Goal: Information Seeking & Learning: Check status

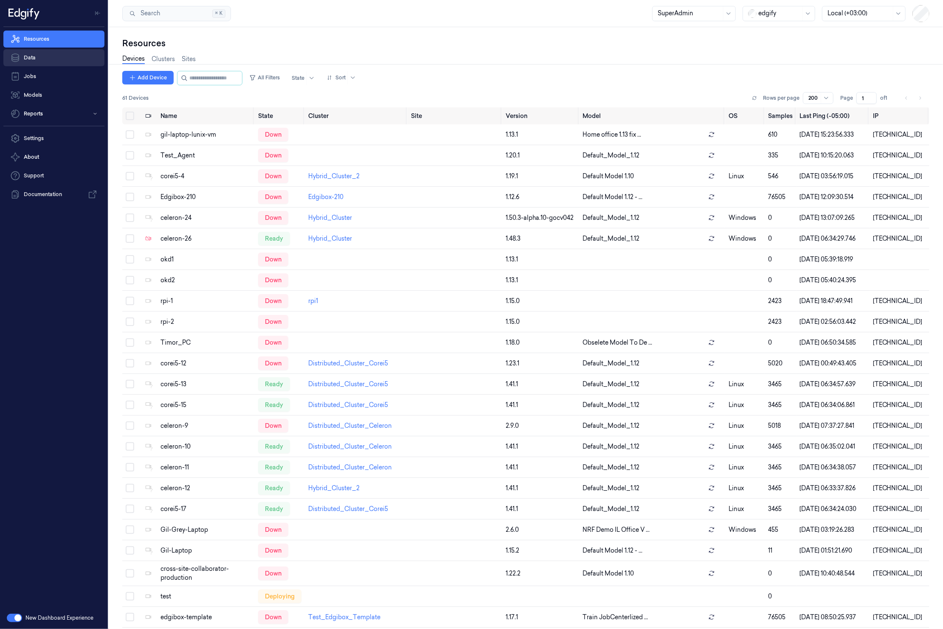
click at [57, 62] on link "Data" at bounding box center [53, 57] width 101 height 17
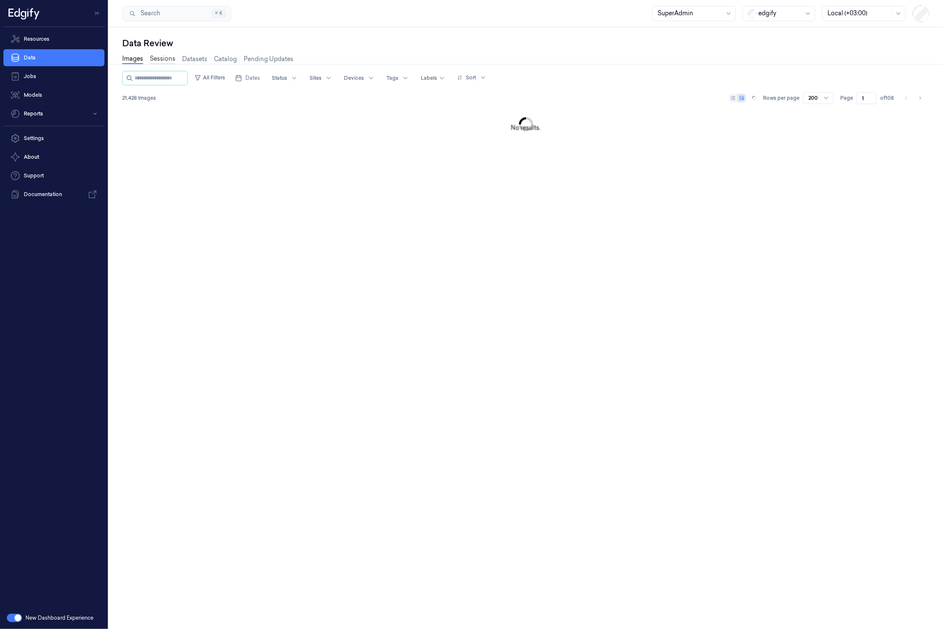
click at [173, 61] on link "Sessions" at bounding box center [162, 59] width 25 height 10
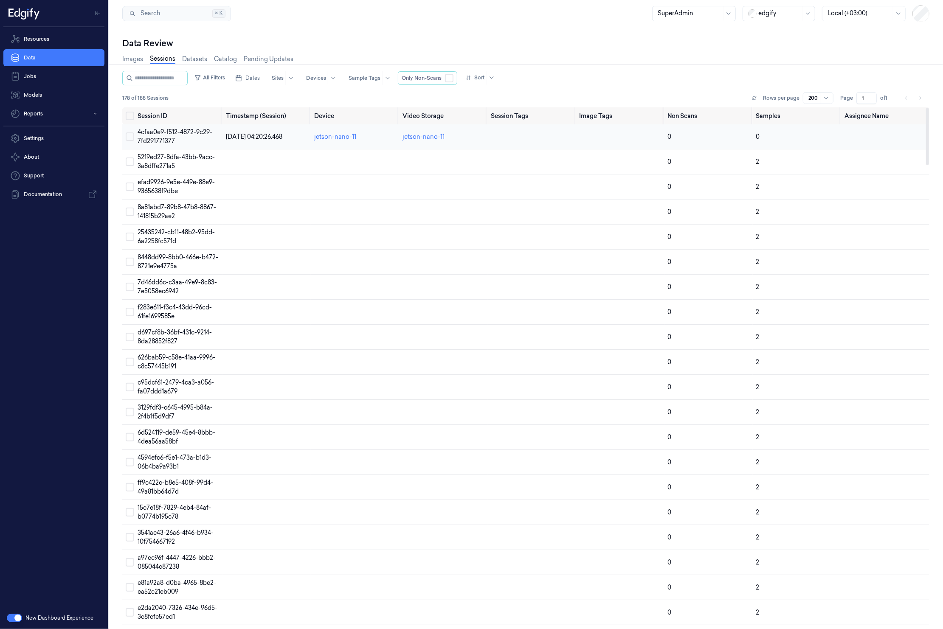
click at [133, 139] on button "Select row" at bounding box center [130, 136] width 8 height 8
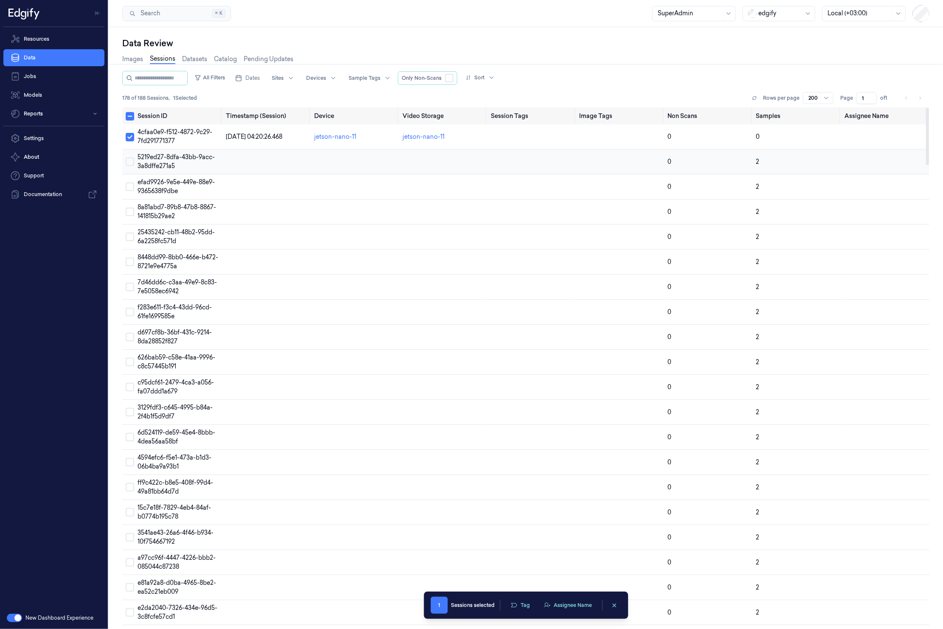
click at [133, 163] on button "Select row" at bounding box center [130, 162] width 8 height 8
click at [129, 182] on td at bounding box center [128, 187] width 12 height 25
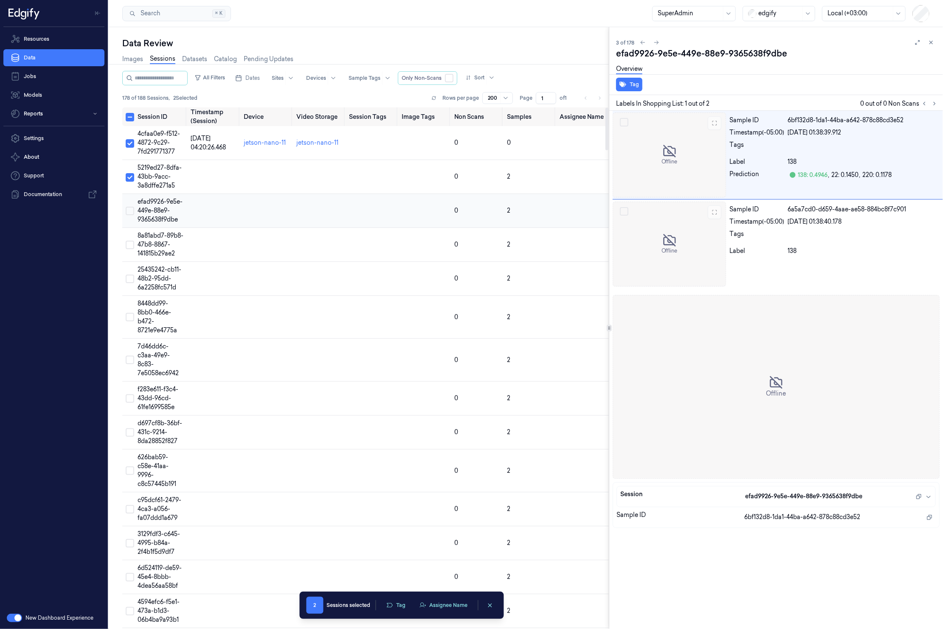
click at [130, 187] on td at bounding box center [128, 177] width 12 height 34
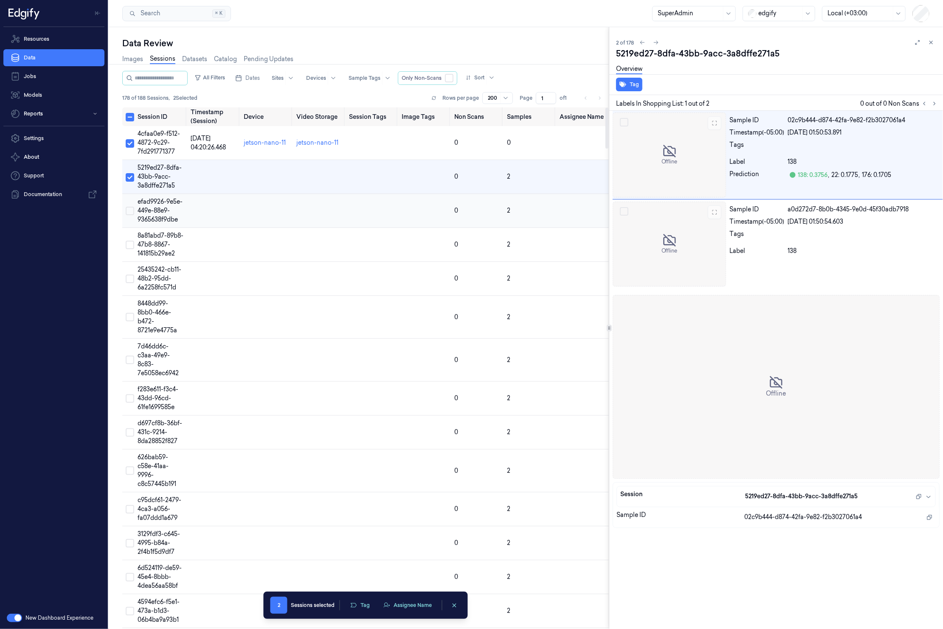
click at [132, 214] on button "Select row" at bounding box center [130, 211] width 8 height 8
click at [407, 611] on button "Assignee Name" at bounding box center [407, 605] width 59 height 13
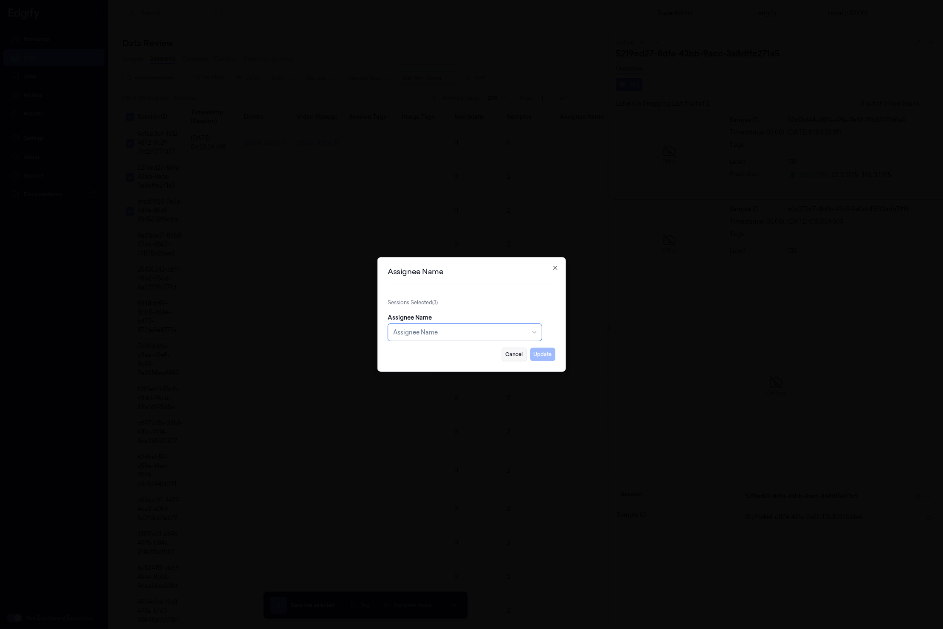
click at [514, 355] on button "Cancel" at bounding box center [514, 355] width 25 height 14
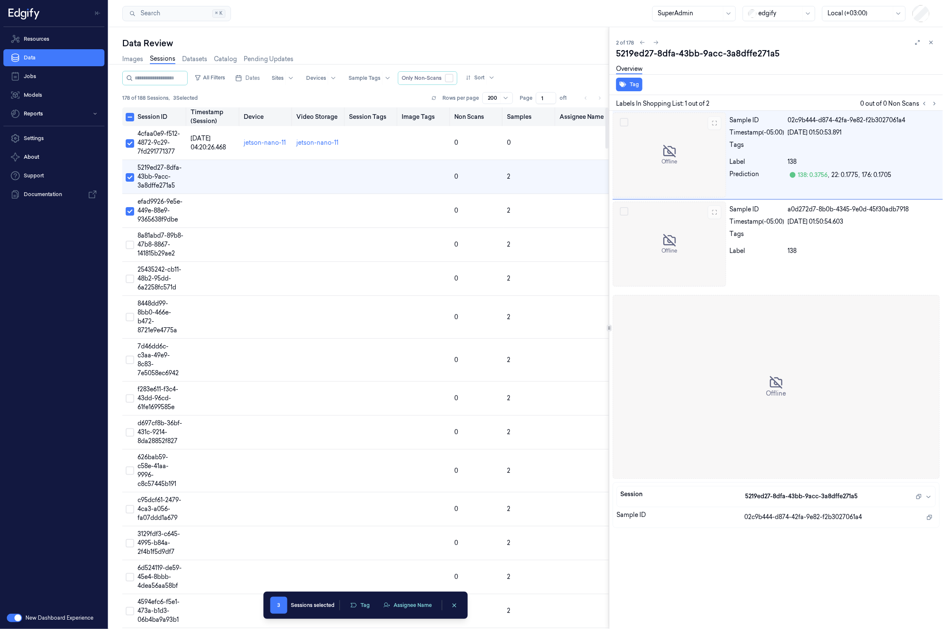
click at [131, 115] on button "Select all" at bounding box center [130, 117] width 8 height 8
click at [131, 116] on button "Select all" at bounding box center [130, 117] width 8 height 8
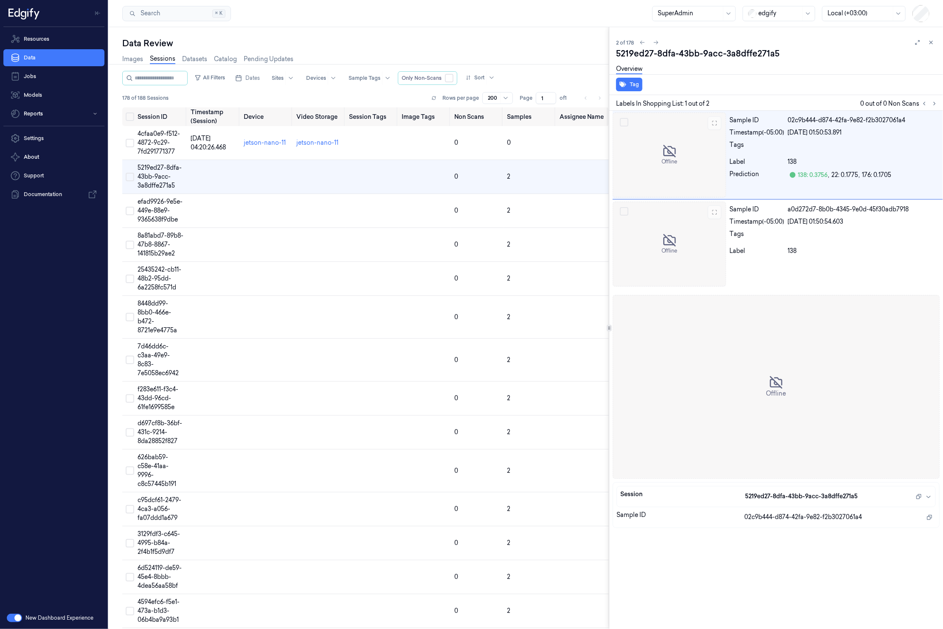
click at [779, 16] on div at bounding box center [779, 13] width 42 height 9
click at [779, 132] on div "waitrose" at bounding box center [766, 136] width 36 height 9
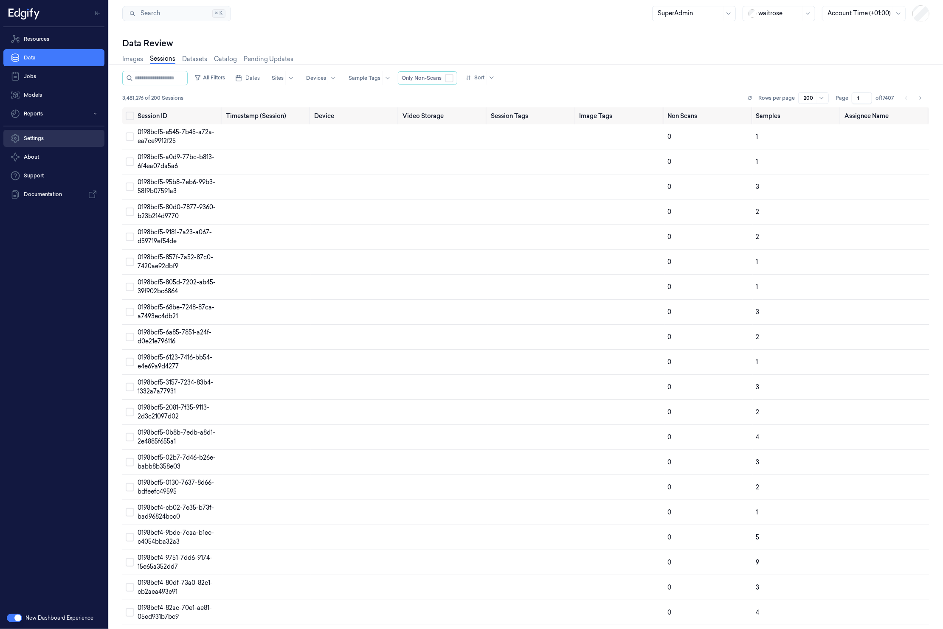
click at [39, 142] on link "Settings" at bounding box center [53, 138] width 101 height 17
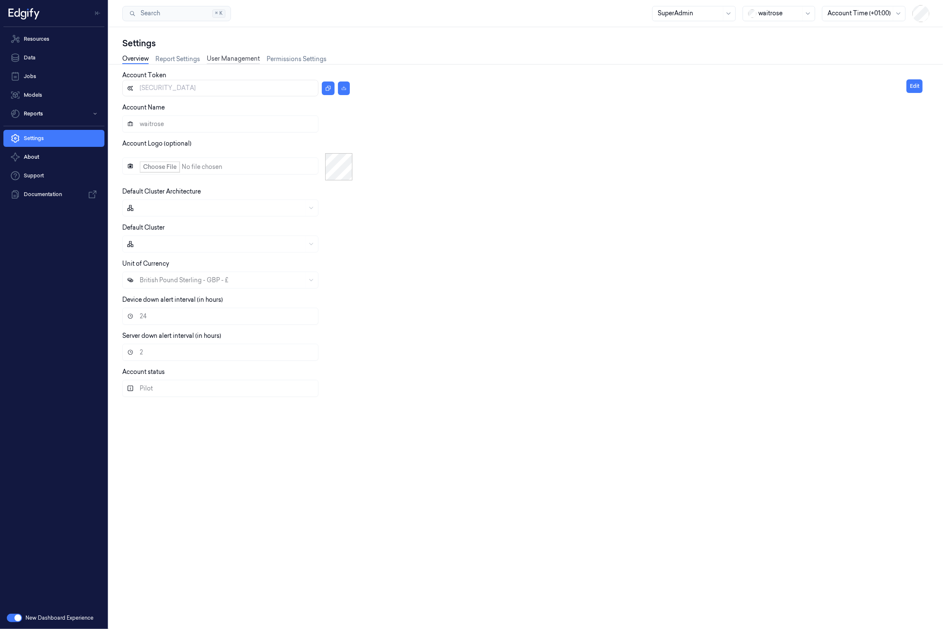
click at [236, 57] on link "User Management" at bounding box center [233, 59] width 53 height 10
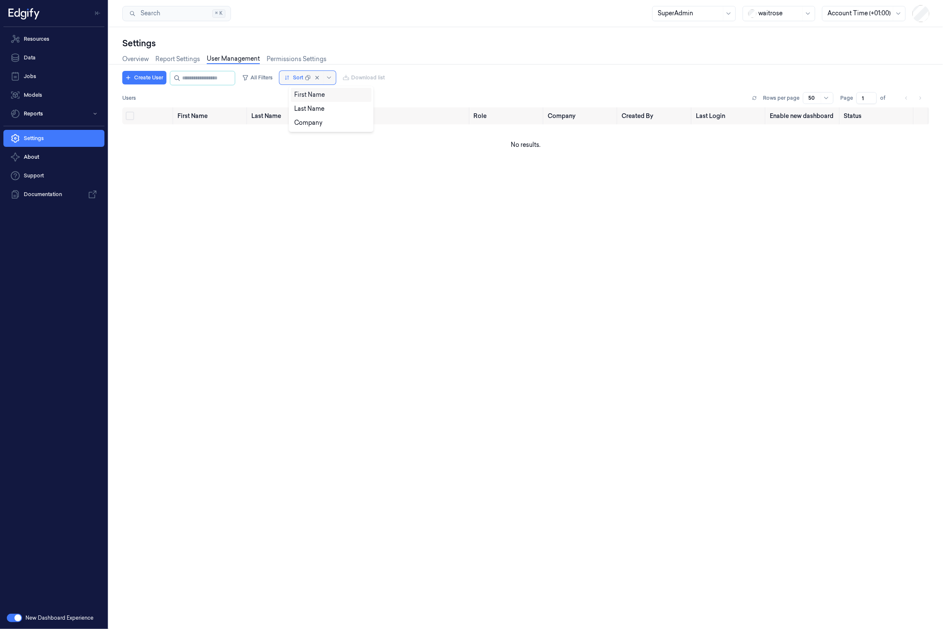
click at [315, 79] on div at bounding box center [313, 77] width 17 height 9
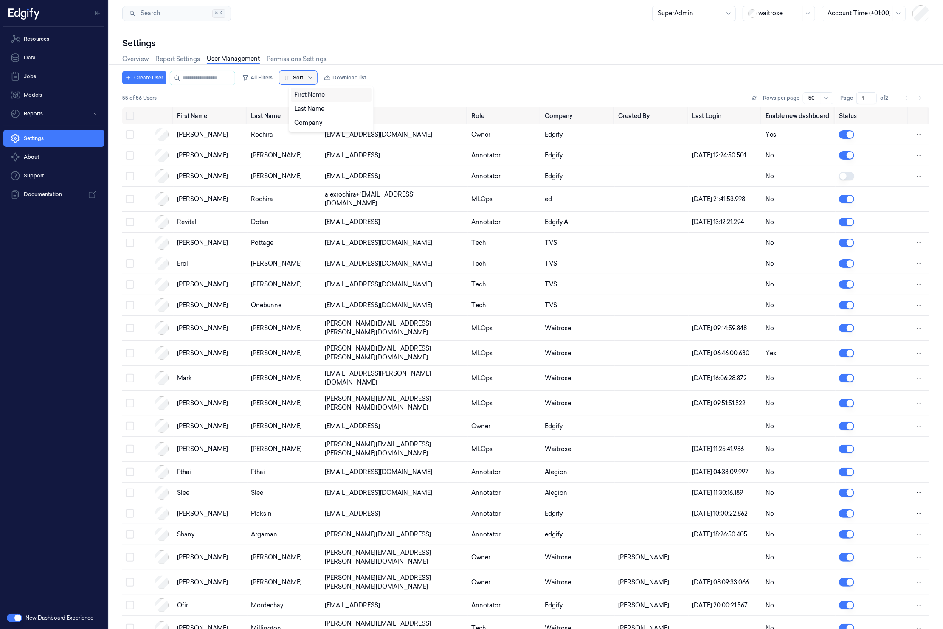
click at [569, 83] on div "Create User All Filters All selected options have been cleared. First Name, 1 o…" at bounding box center [525, 78] width 807 height 14
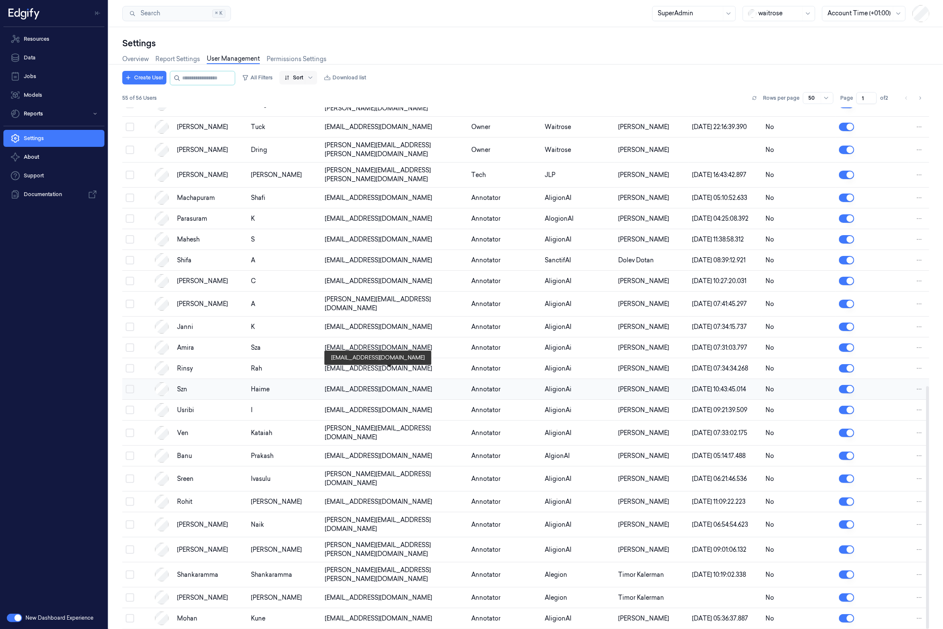
scroll to position [240, 0]
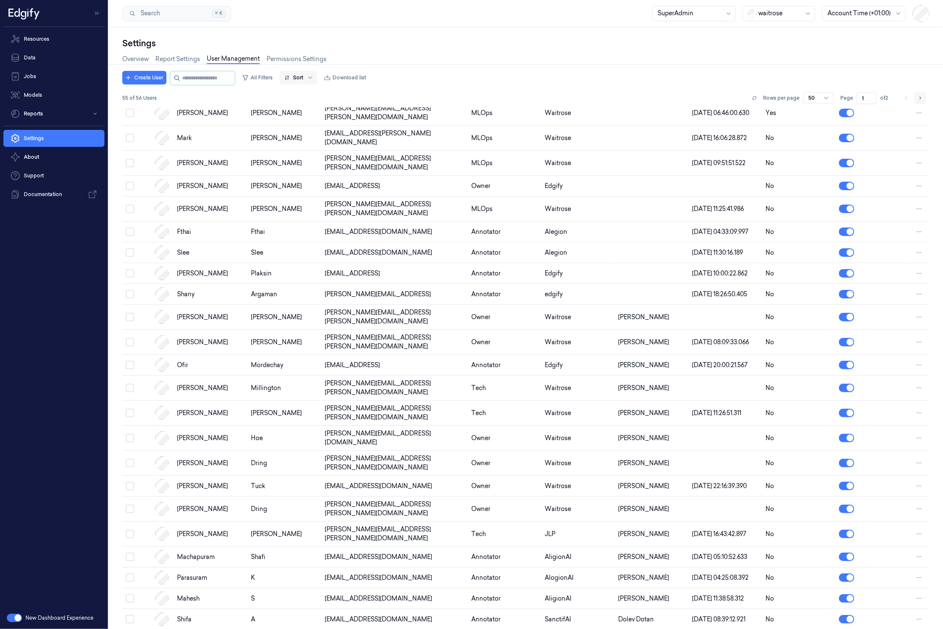
click at [918, 99] on icon "Go to next page" at bounding box center [920, 98] width 5 height 7
type input "2"
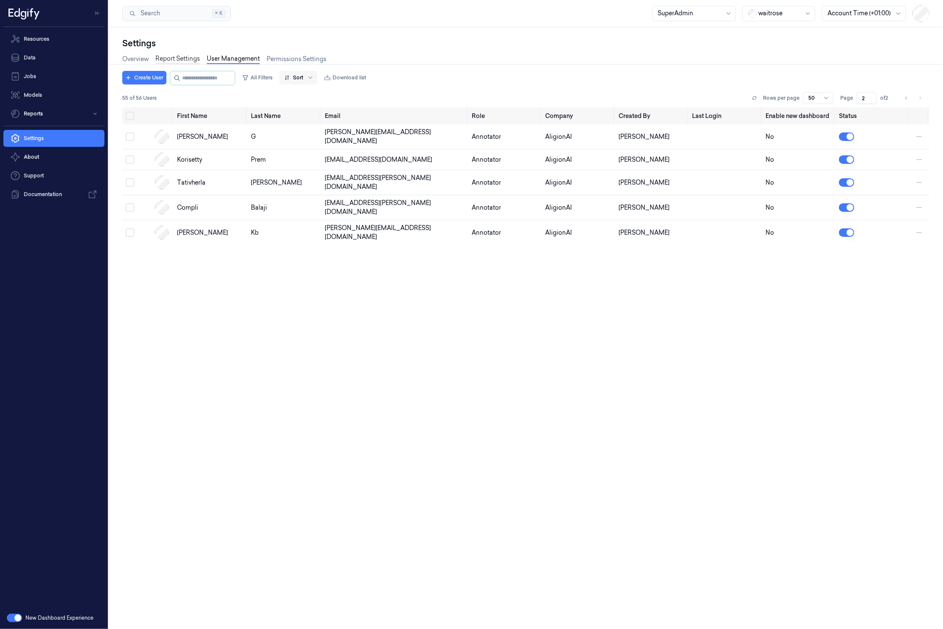
click at [179, 62] on link "Report Settings" at bounding box center [177, 59] width 45 height 10
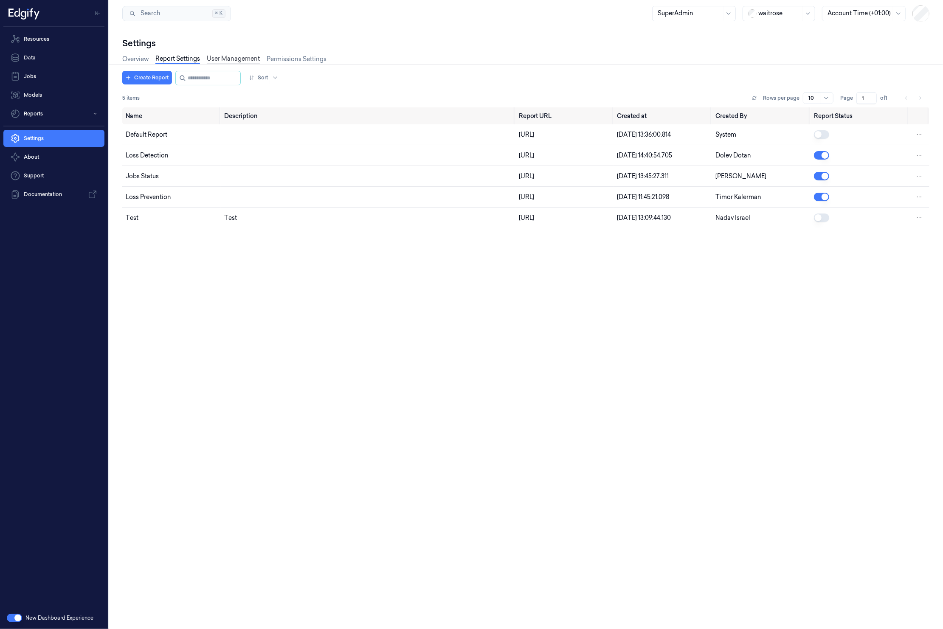
click at [232, 62] on link "User Management" at bounding box center [233, 59] width 53 height 10
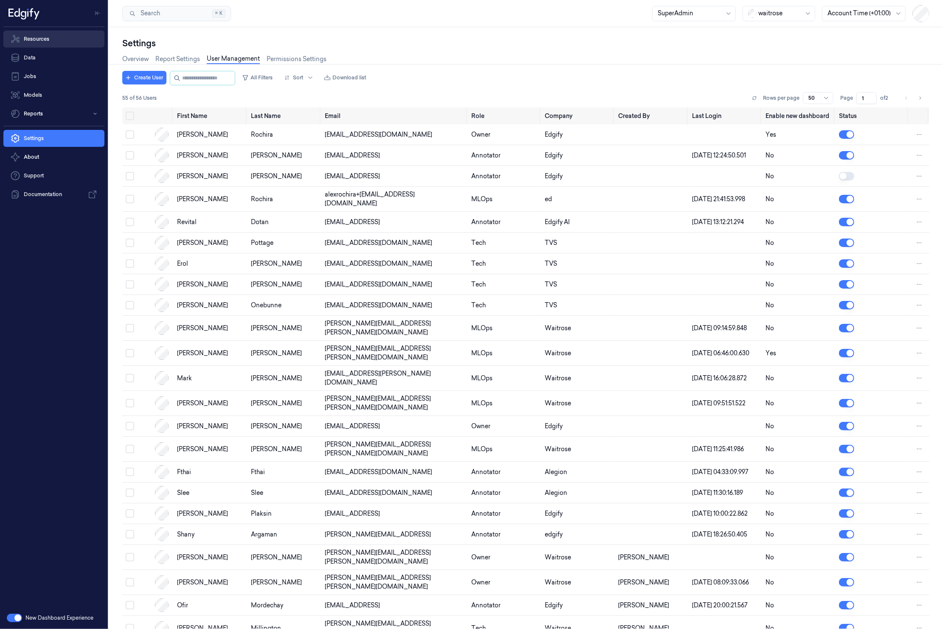
click at [49, 42] on link "Resources" at bounding box center [53, 39] width 101 height 17
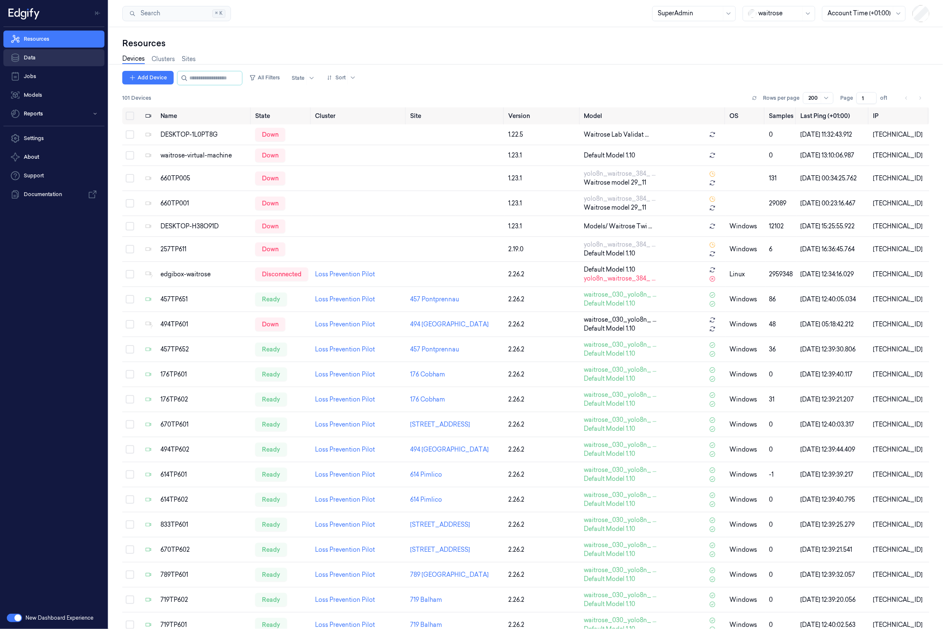
click at [39, 62] on link "Data" at bounding box center [53, 57] width 101 height 17
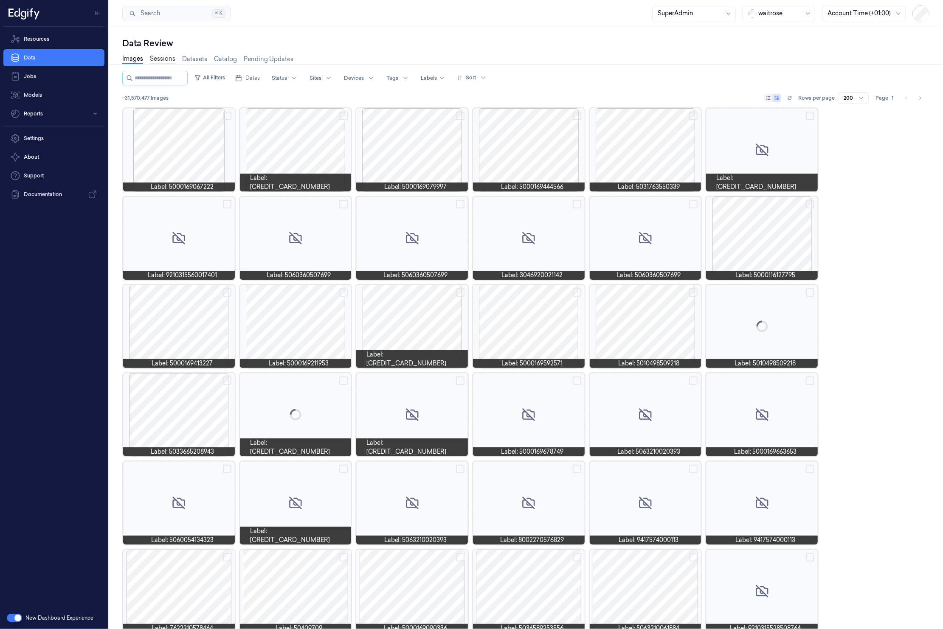
click at [162, 57] on link "Sessions" at bounding box center [162, 59] width 25 height 10
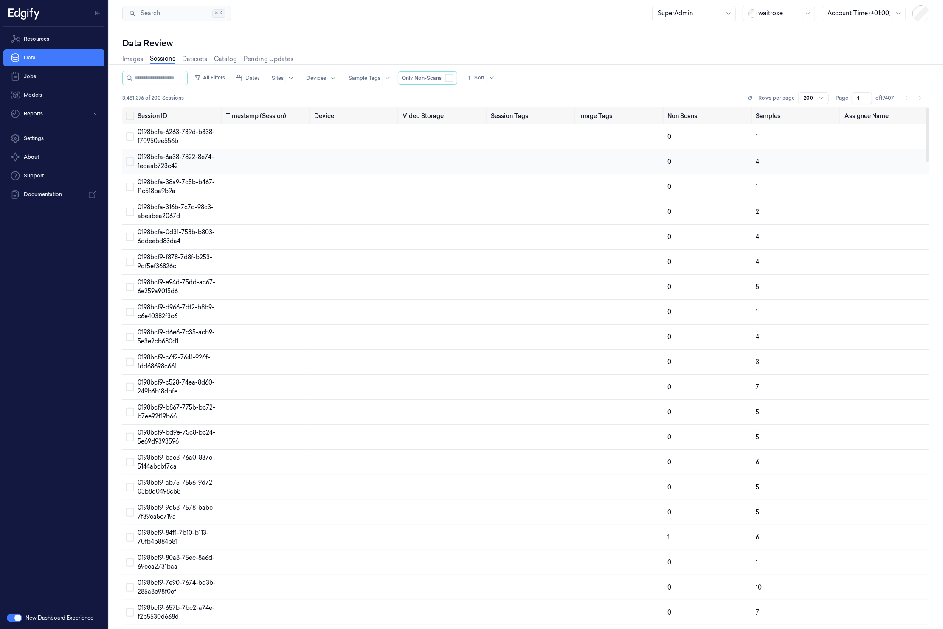
click at [134, 164] on button "Select row" at bounding box center [130, 162] width 8 height 8
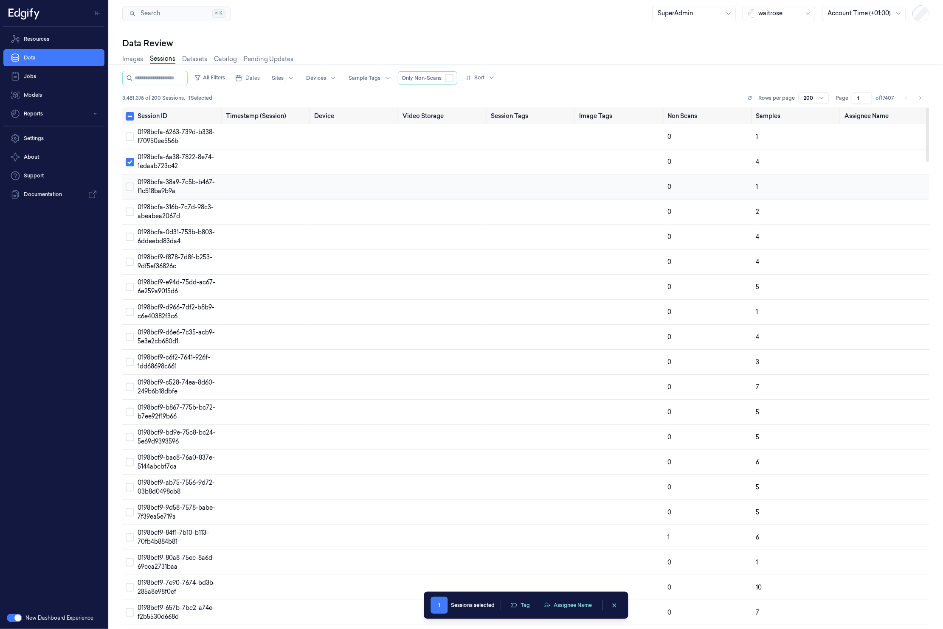
click at [131, 187] on button "Select row" at bounding box center [130, 187] width 8 height 8
click at [130, 142] on td at bounding box center [128, 136] width 12 height 25
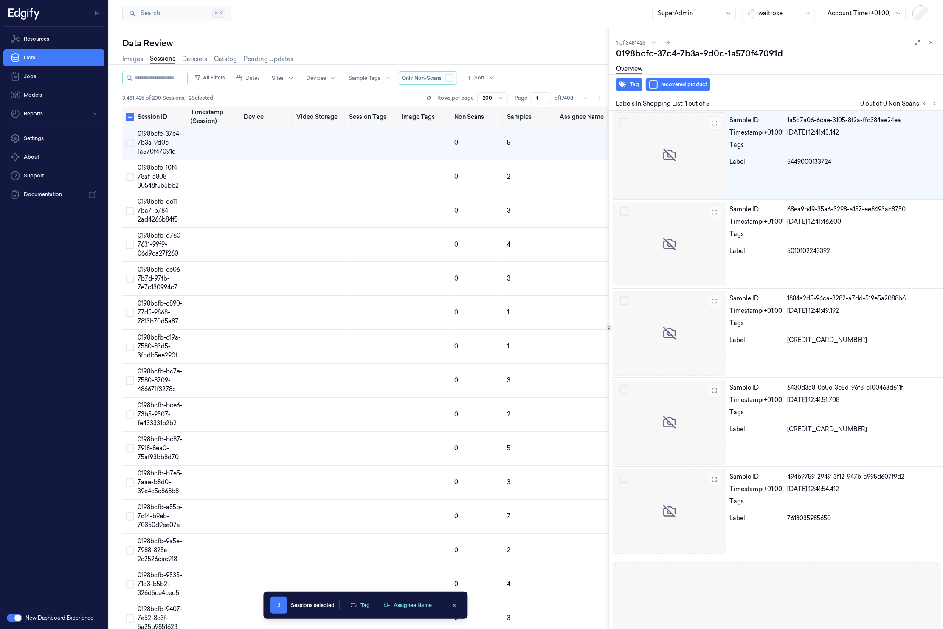
click at [453, 80] on button "button" at bounding box center [449, 78] width 8 height 8
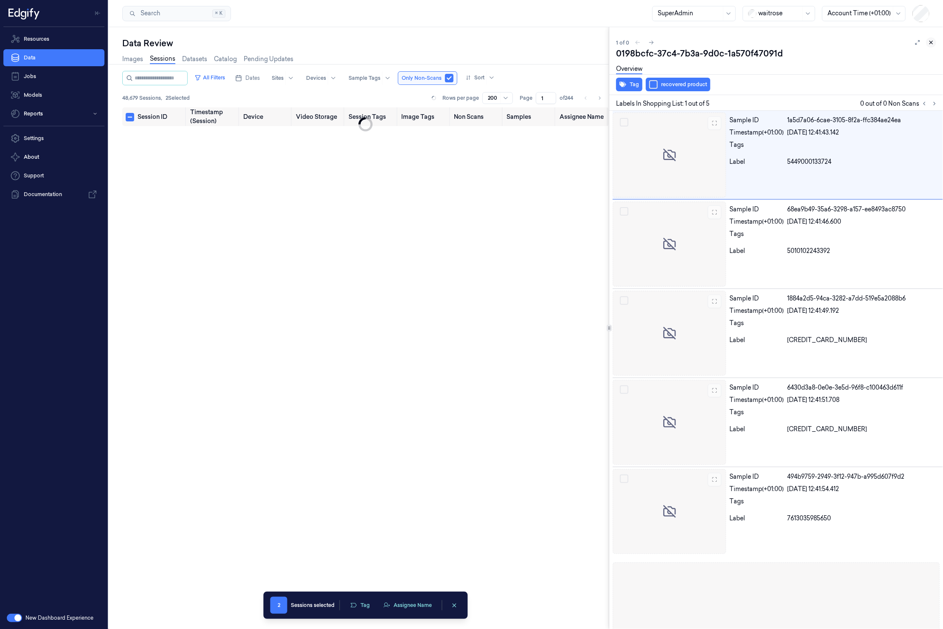
click at [928, 43] on icon at bounding box center [931, 42] width 6 height 6
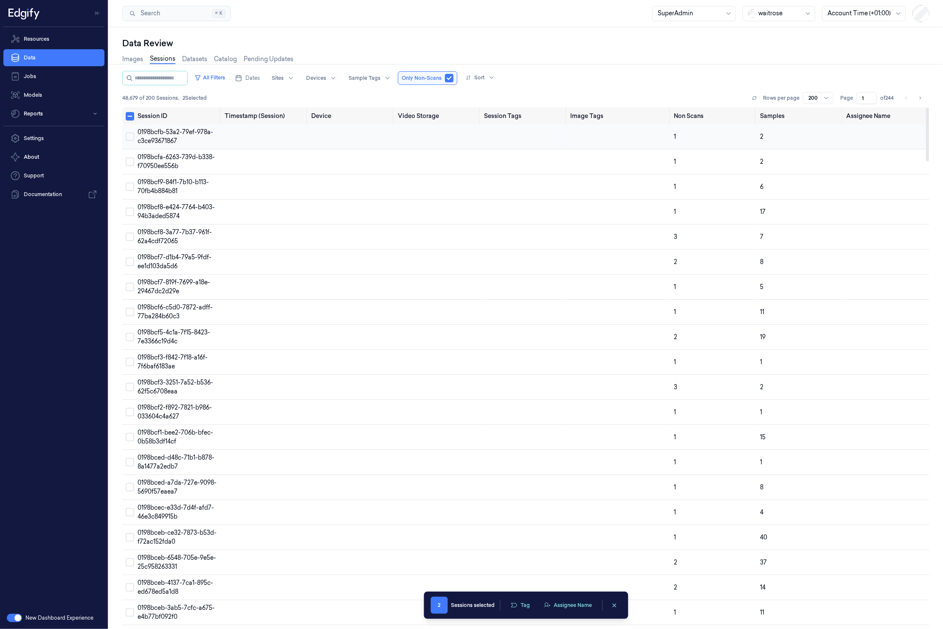
click at [176, 133] on span "0198bcfb-53a2-79ef-978a-c3ce93671867" at bounding box center [176, 136] width 76 height 17
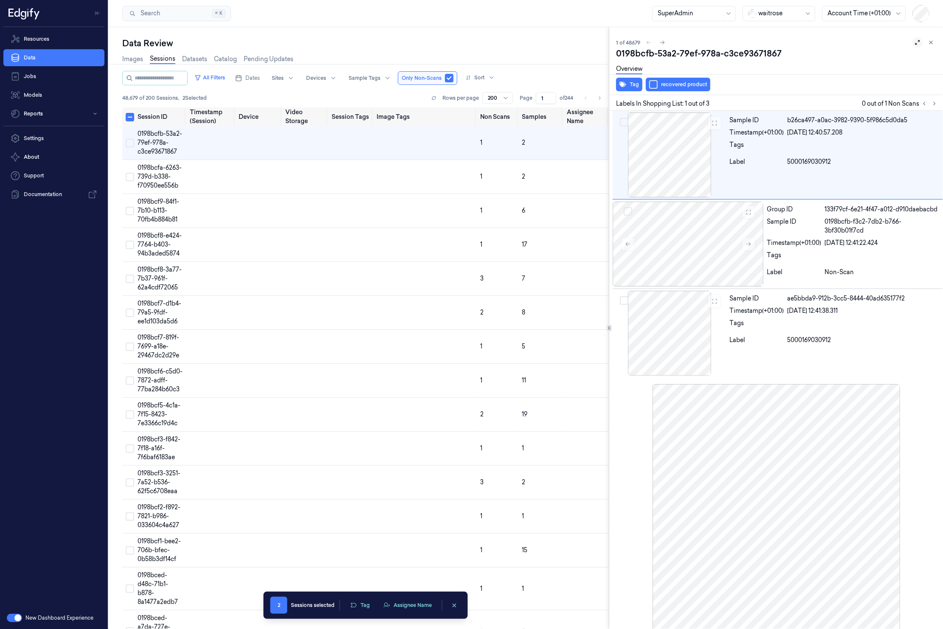
click at [915, 45] on icon at bounding box center [918, 42] width 6 height 6
